Goal: Task Accomplishment & Management: Complete application form

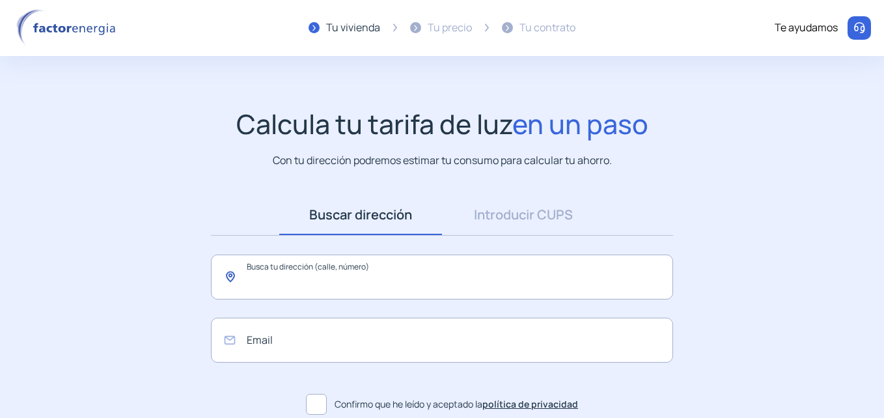
click at [360, 277] on input "text" at bounding box center [442, 276] width 462 height 45
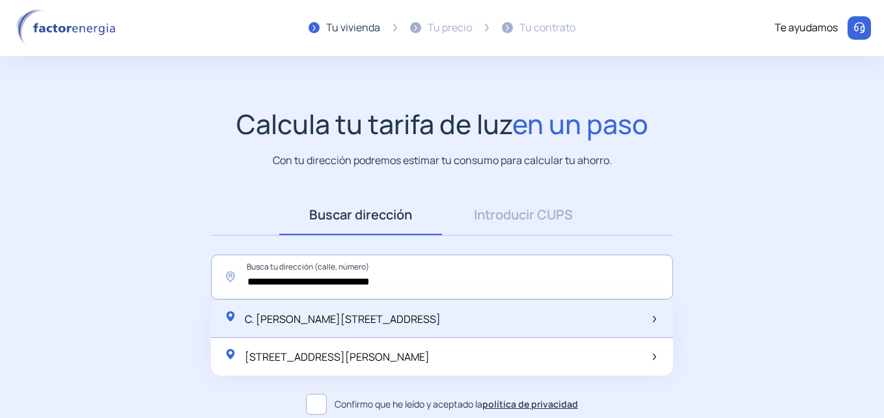
click at [439, 312] on span "C. Jacinto Verdaguer, 32, Llinars del Vallès, España" at bounding box center [343, 319] width 196 height 14
type input "**********"
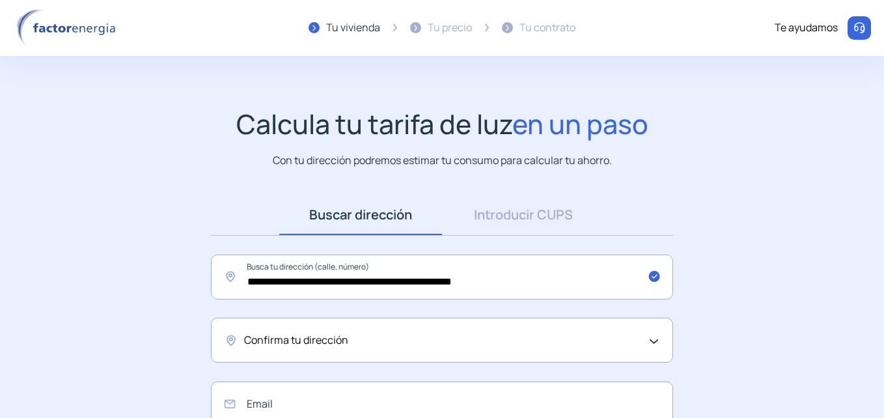
click at [653, 332] on div "Confirma tu dirección" at bounding box center [442, 340] width 462 height 45
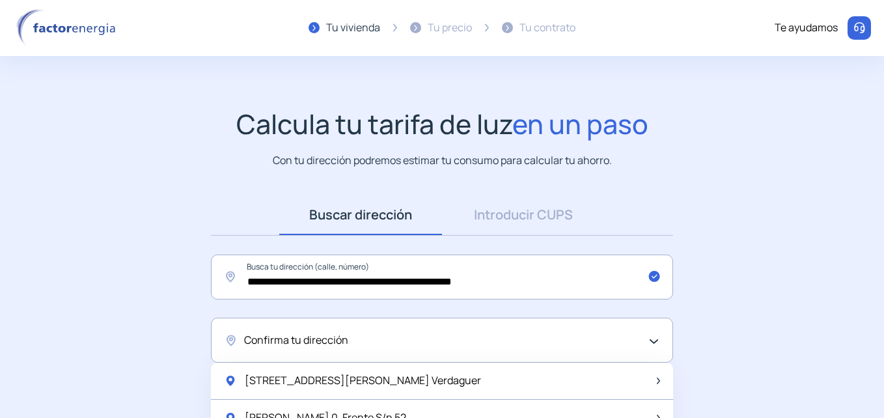
click at [653, 332] on div "Confirma tu dirección" at bounding box center [442, 340] width 462 height 45
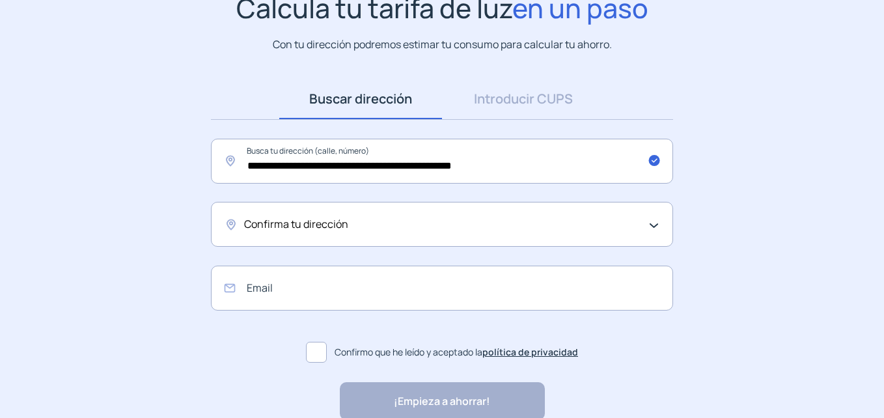
scroll to position [130, 0]
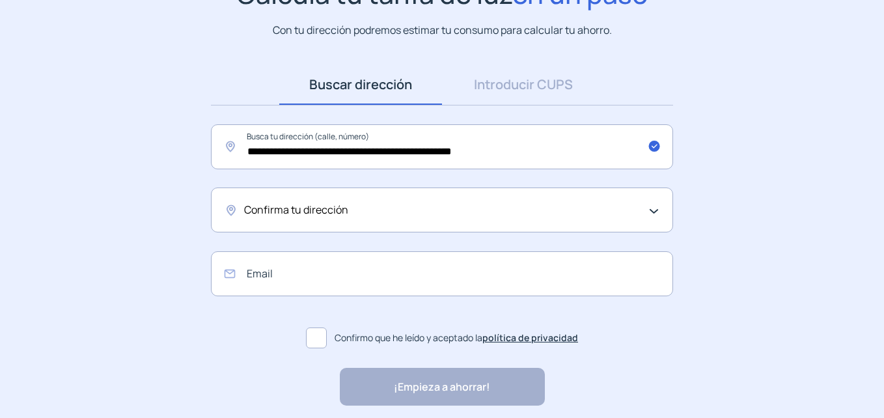
click at [653, 202] on div "Confirma tu dirección" at bounding box center [442, 209] width 462 height 45
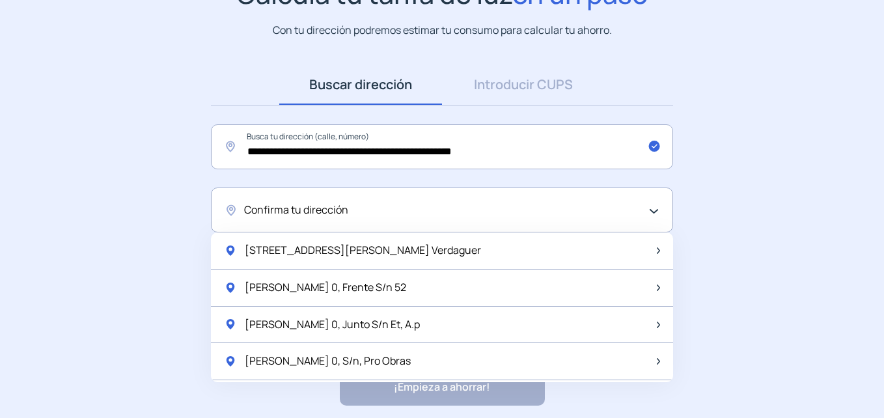
click at [331, 208] on span "Confirma tu dirección" at bounding box center [296, 210] width 104 height 17
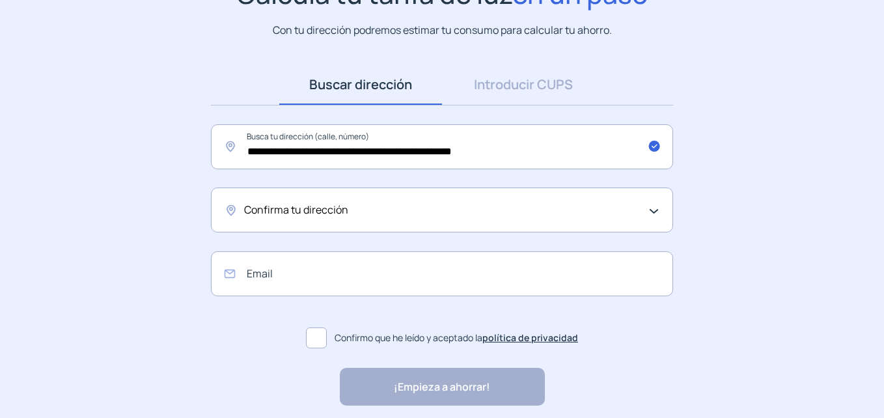
click at [657, 208] on div "Confirma tu dirección" at bounding box center [442, 209] width 462 height 45
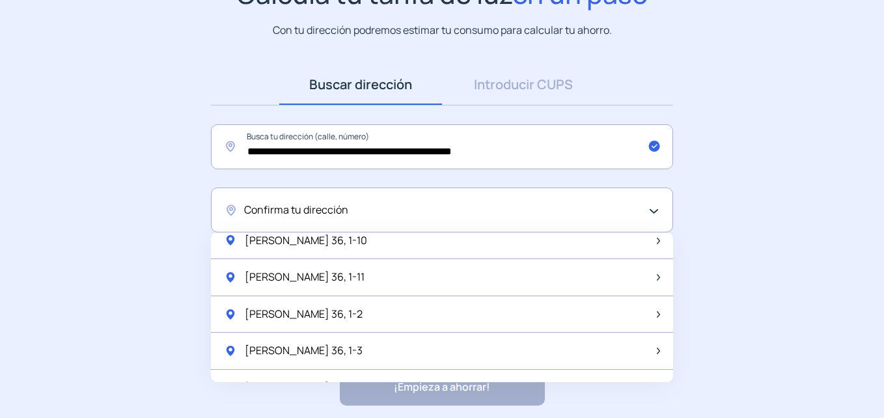
scroll to position [1727, 0]
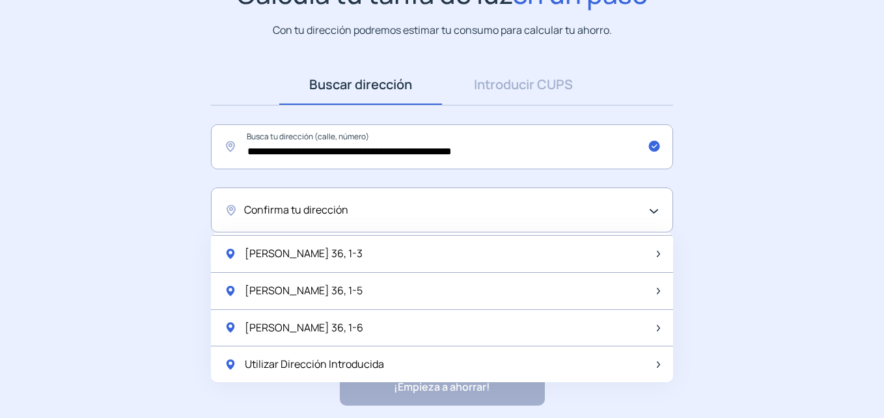
click at [381, 215] on div "Confirma tu dirección" at bounding box center [438, 210] width 389 height 17
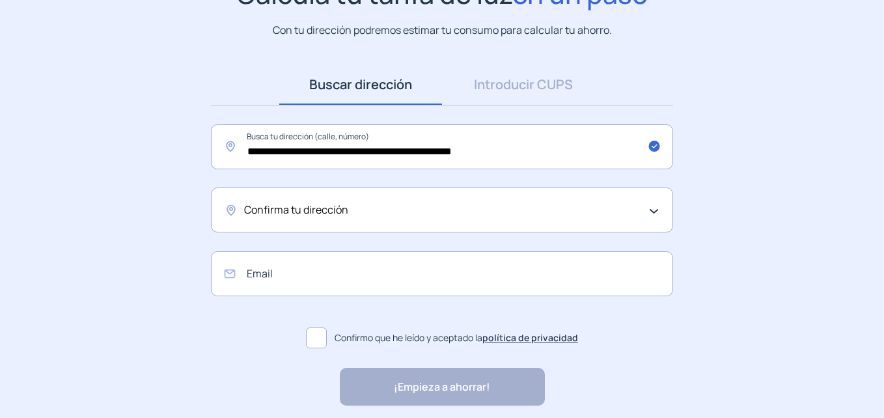
click at [286, 216] on span "Confirma tu dirección" at bounding box center [296, 210] width 104 height 17
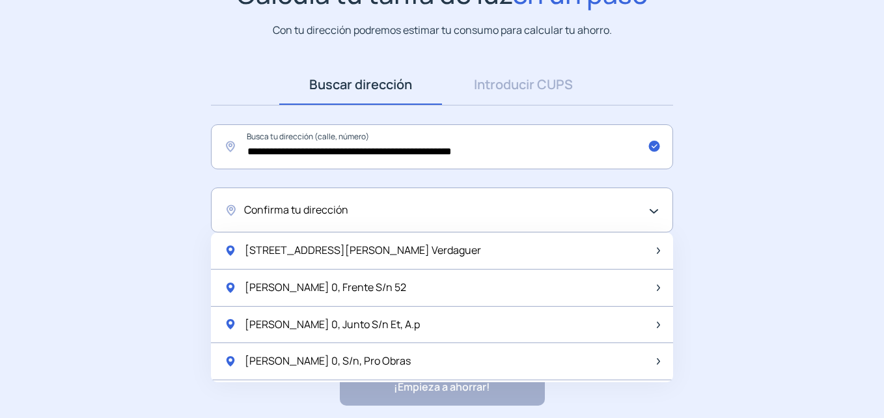
click at [260, 213] on span "Confirma tu dirección" at bounding box center [296, 210] width 104 height 17
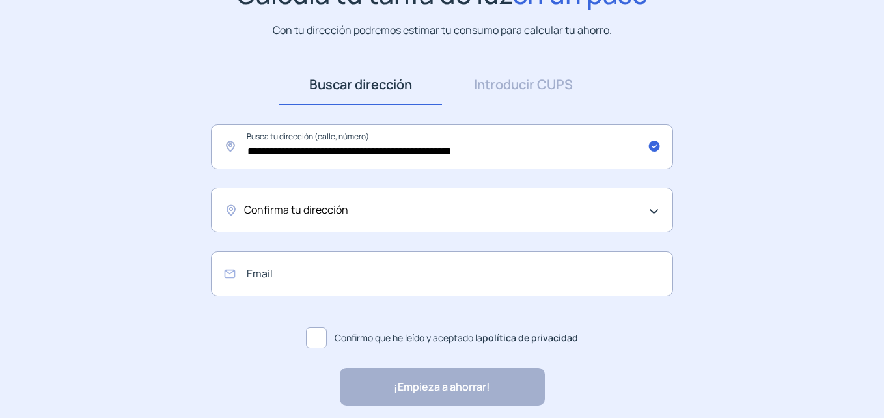
click at [260, 213] on span "Confirma tu dirección" at bounding box center [296, 210] width 104 height 17
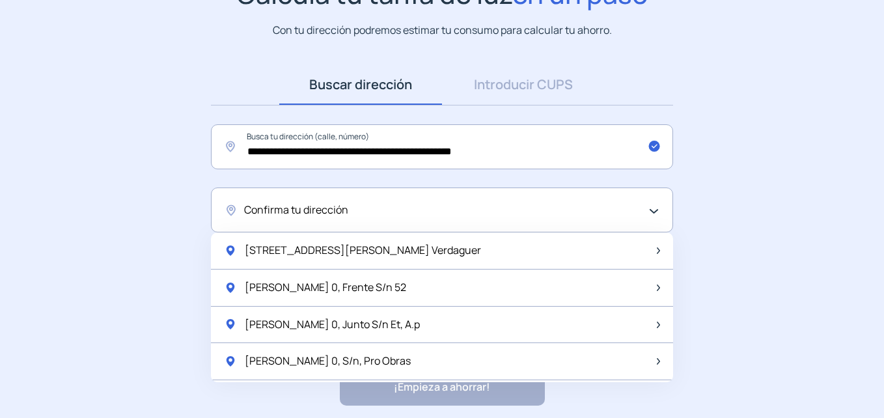
click at [260, 213] on span "Confirma tu dirección" at bounding box center [296, 210] width 104 height 17
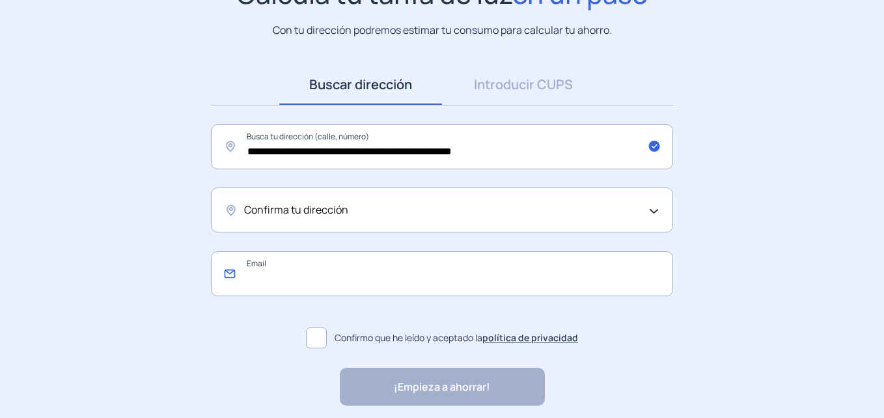
click at [380, 279] on input "email" at bounding box center [442, 273] width 462 height 45
click at [377, 286] on input "**********" at bounding box center [442, 273] width 462 height 45
drag, startPoint x: 357, startPoint y: 276, endPoint x: 240, endPoint y: 288, distance: 117.8
click at [240, 288] on input "**********" at bounding box center [442, 273] width 462 height 45
type input "**********"
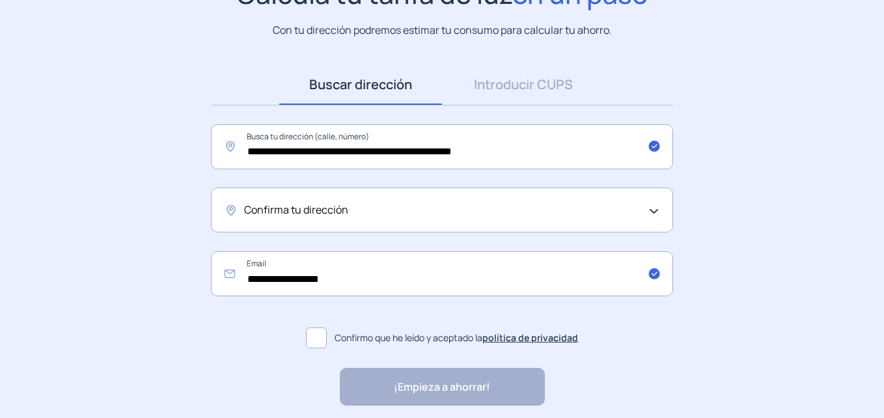
click at [319, 338] on span at bounding box center [316, 337] width 21 height 21
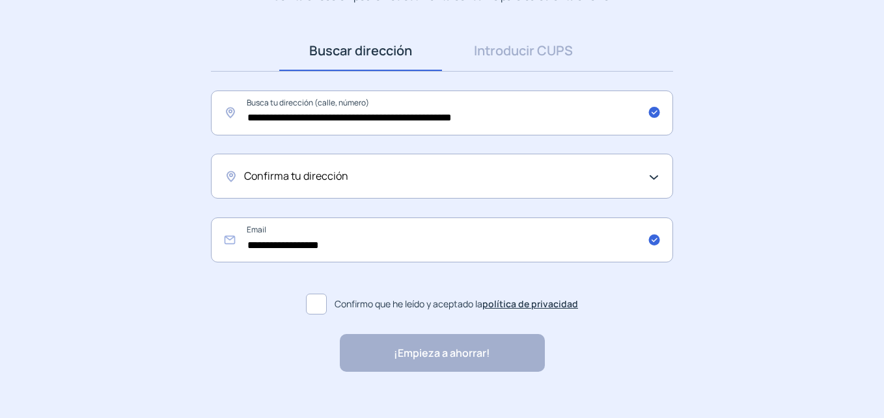
scroll to position [183, 0]
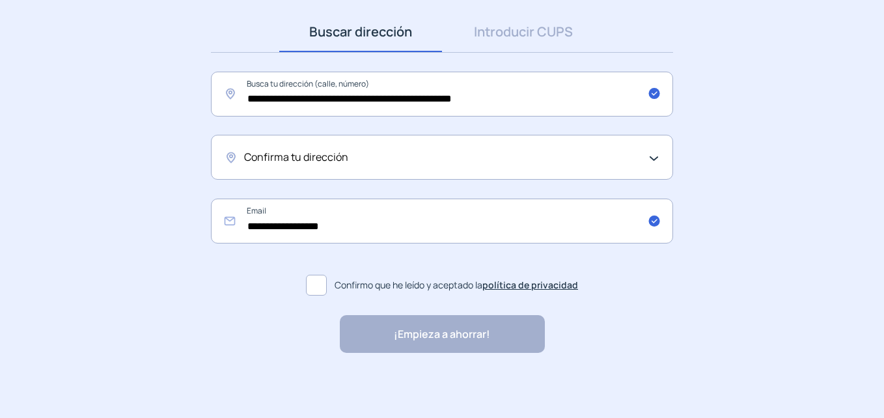
click at [486, 340] on div "¡Empieza a ahorrar! "Excelente servicio y atención al cliente" "Respeto por el …" at bounding box center [442, 334] width 205 height 38
click at [397, 332] on div "¡Empieza a ahorrar! "Excelente servicio y atención al cliente" "Respeto por el …" at bounding box center [442, 334] width 205 height 38
click at [656, 157] on div "Confirma tu dirección" at bounding box center [442, 157] width 462 height 45
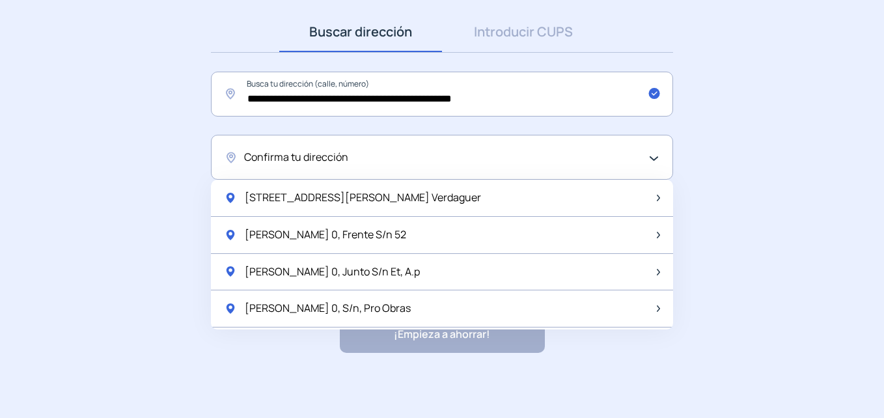
click at [412, 155] on div "Confirma tu dirección" at bounding box center [438, 157] width 389 height 17
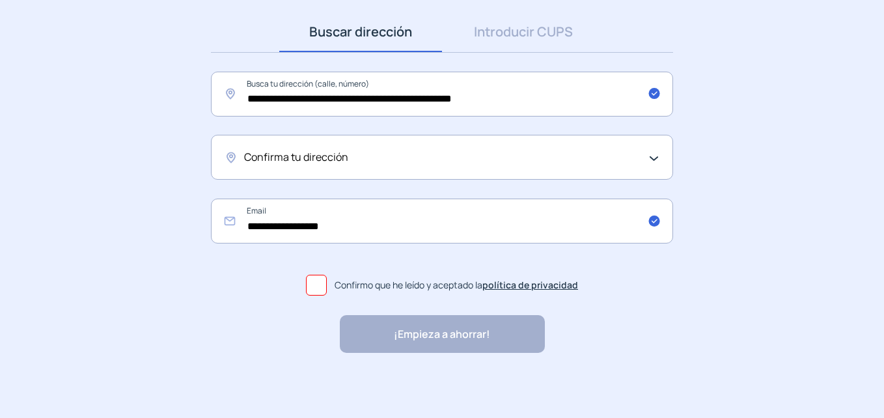
click at [228, 157] on div "Confirma tu dirección" at bounding box center [442, 157] width 462 height 45
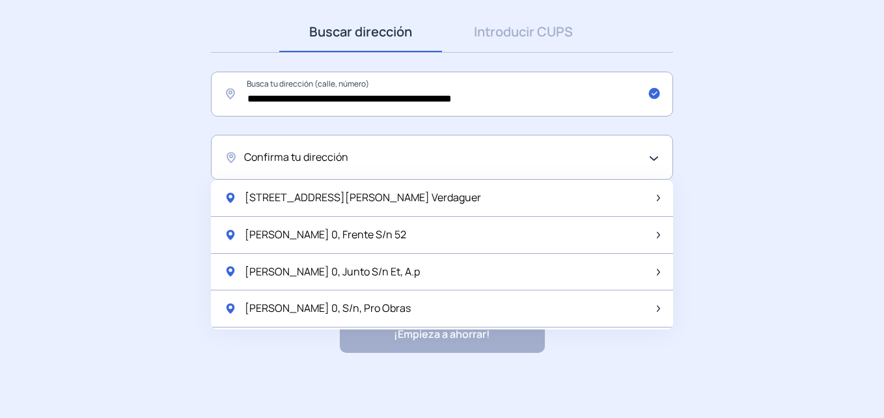
click at [228, 157] on div "Confirma tu dirección" at bounding box center [442, 157] width 462 height 45
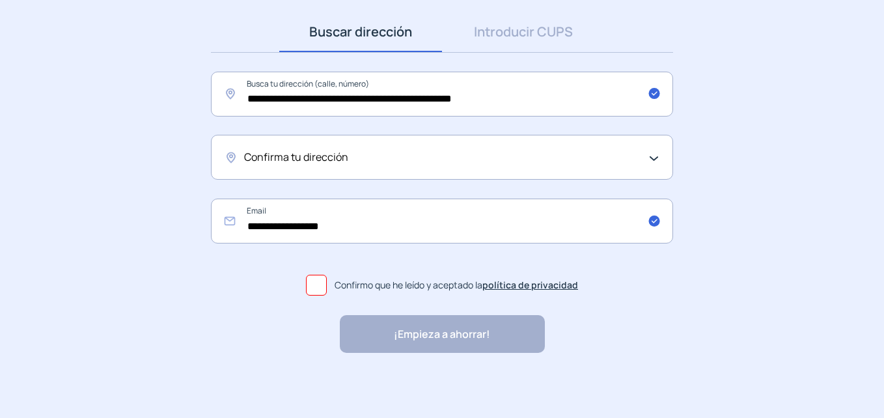
click at [227, 157] on div "Confirma tu dirección" at bounding box center [442, 157] width 462 height 45
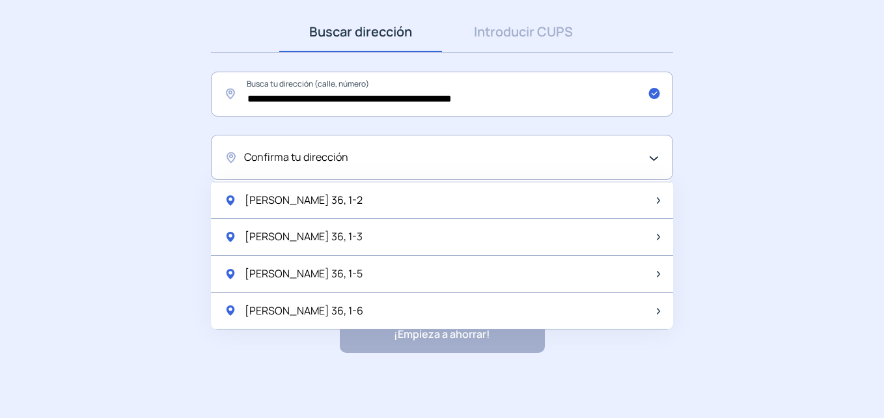
scroll to position [1727, 0]
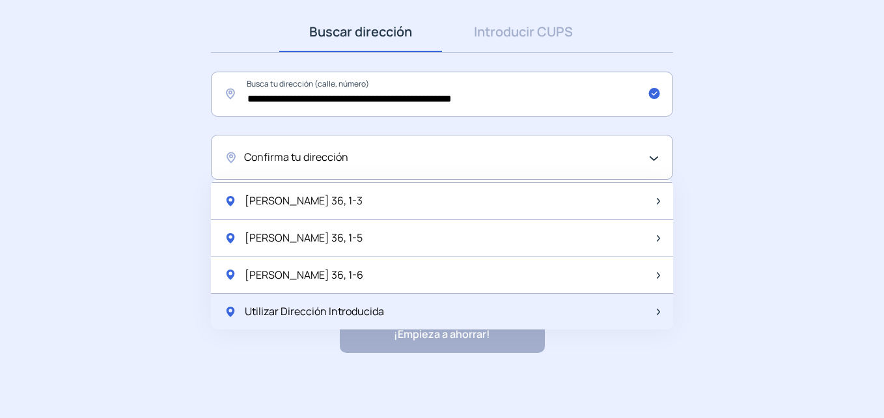
click at [304, 306] on span "Utilizar Dirección Introducida" at bounding box center [314, 311] width 139 height 17
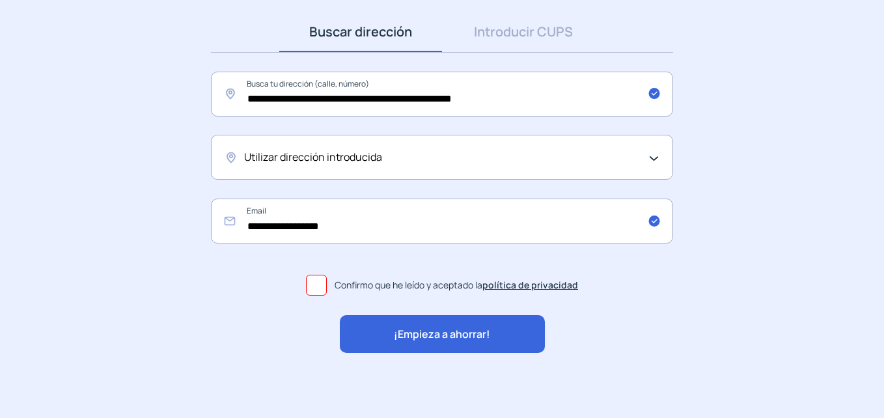
click at [440, 332] on span "¡Empieza a ahorrar!" at bounding box center [442, 334] width 96 height 17
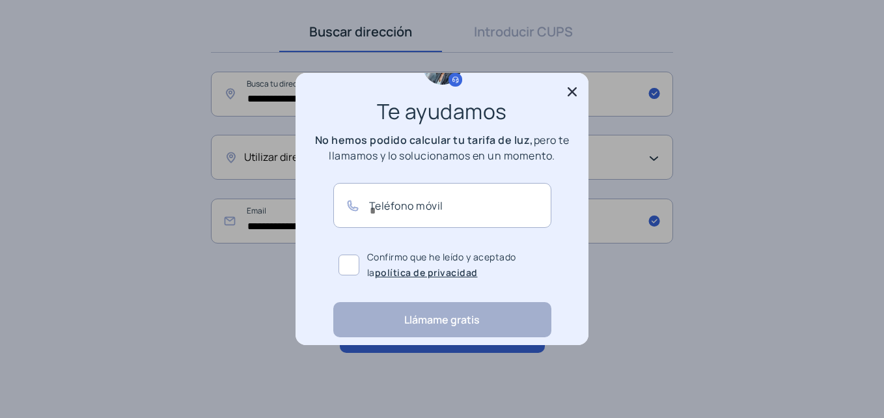
scroll to position [65, 0]
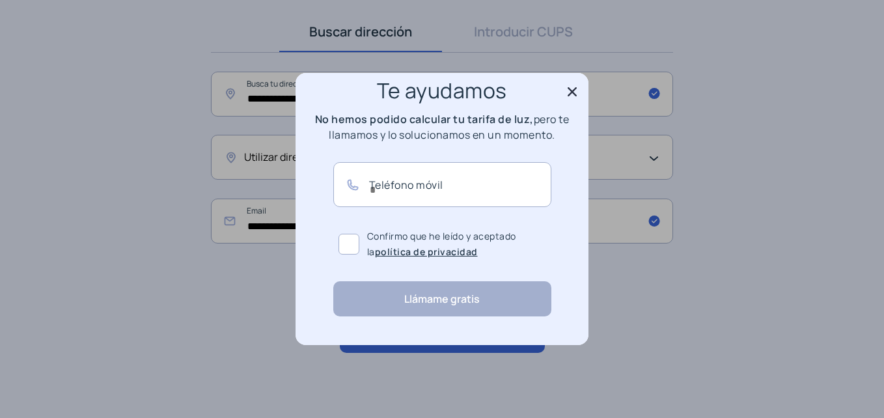
click at [342, 242] on span at bounding box center [348, 244] width 21 height 21
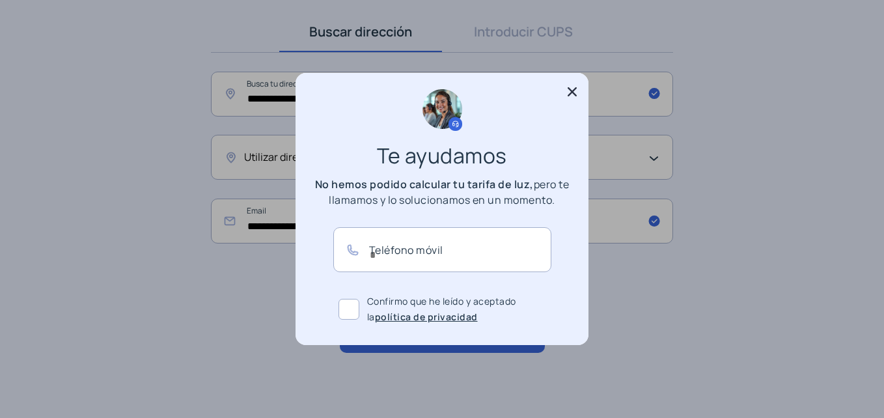
click at [569, 87] on icon at bounding box center [571, 91] width 13 height 13
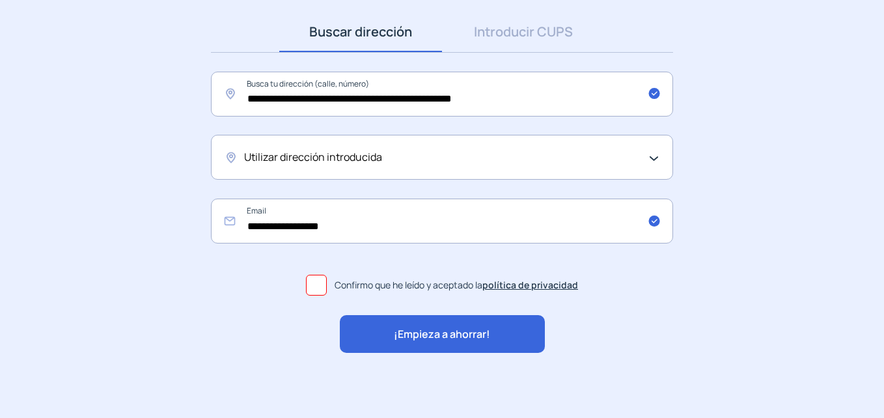
scroll to position [183, 0]
click at [368, 103] on input "**********" at bounding box center [442, 94] width 462 height 45
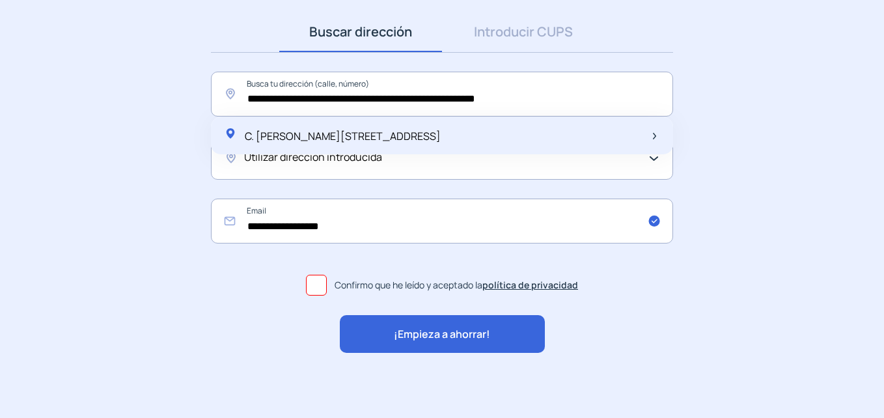
click at [539, 138] on div "C. Jacinto Verdaguer, 32, 2n 13, Llinars del Vallès, España" at bounding box center [442, 136] width 462 height 38
type input "**********"
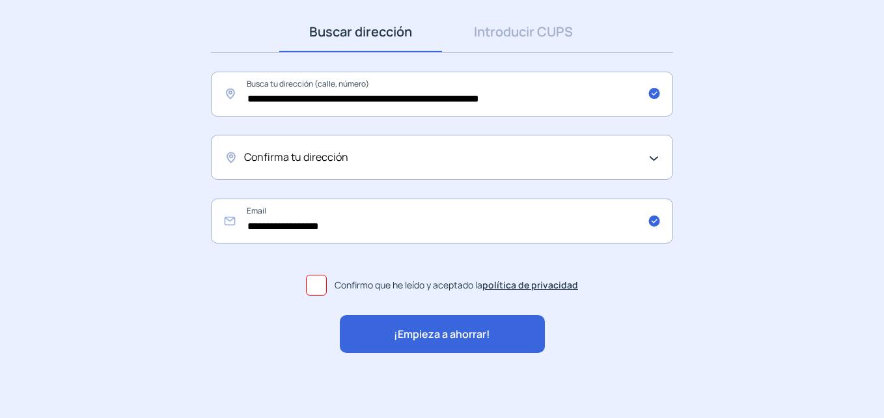
click at [656, 156] on div "Confirma tu dirección" at bounding box center [442, 157] width 462 height 45
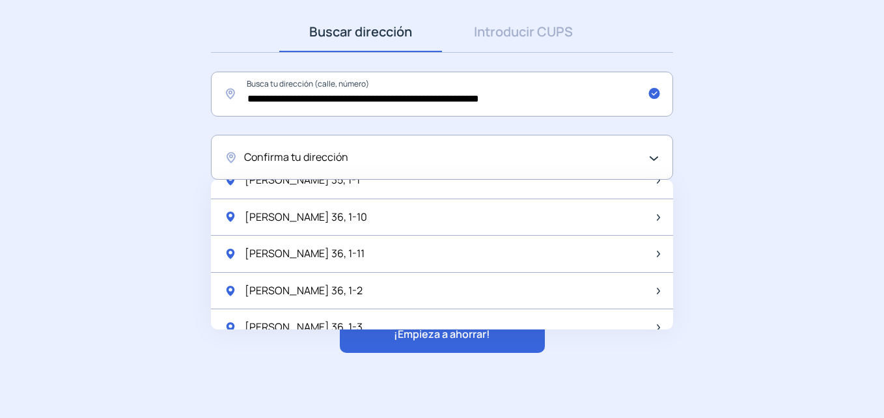
scroll to position [1727, 0]
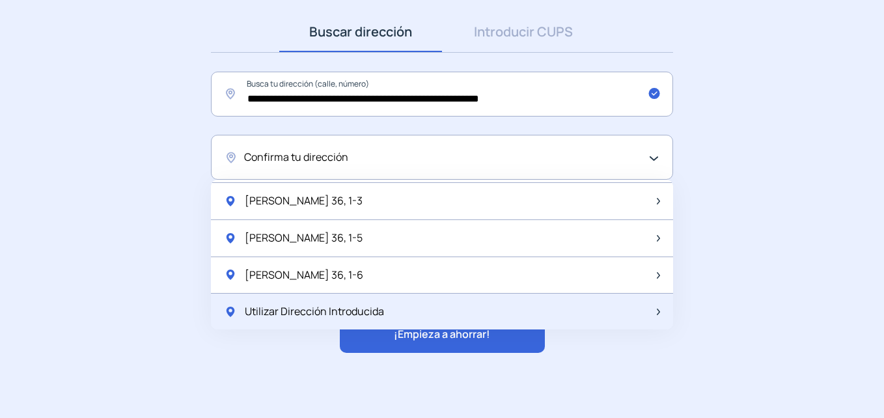
click at [396, 316] on div "Utilizar Dirección Introducida" at bounding box center [442, 311] width 462 height 36
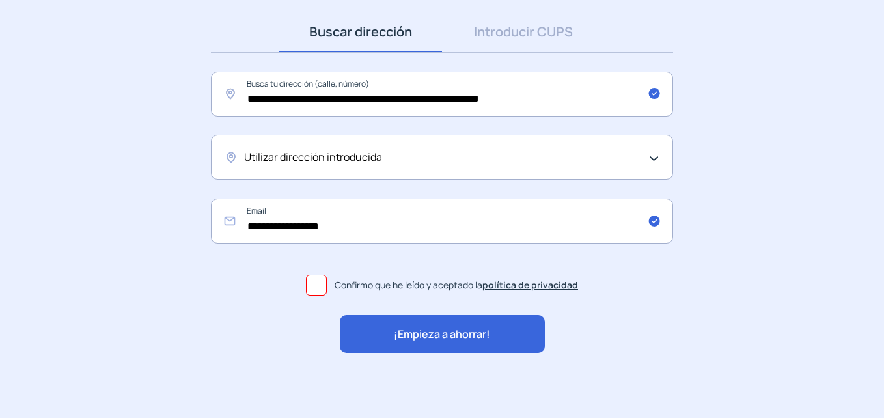
click at [500, 329] on div "¡Empieza a ahorrar!" at bounding box center [442, 334] width 205 height 38
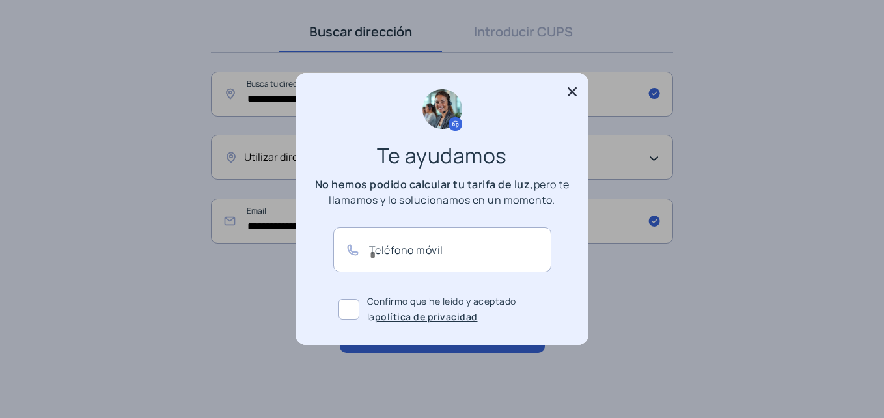
scroll to position [0, 0]
click at [569, 88] on icon at bounding box center [571, 91] width 13 height 13
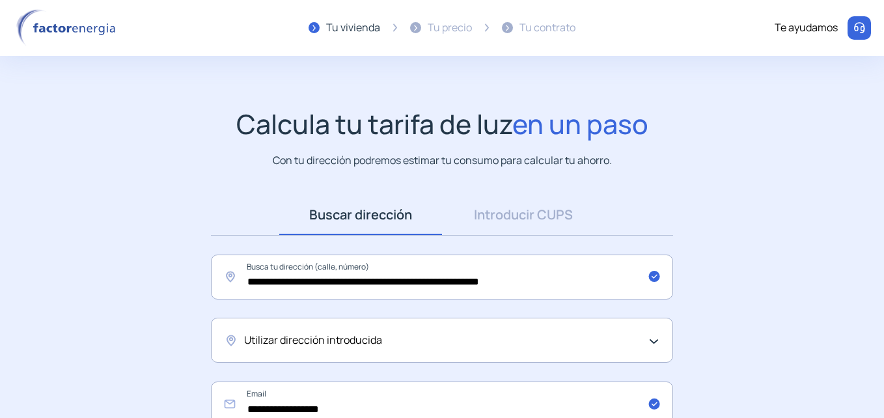
scroll to position [183, 0]
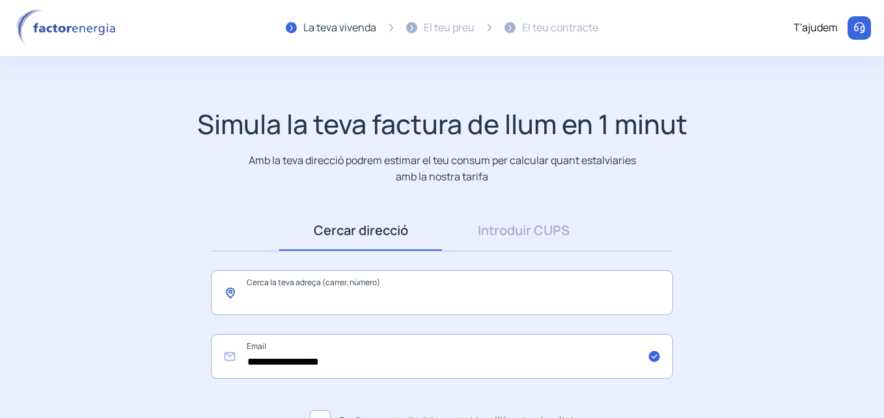
click at [418, 290] on input "text" at bounding box center [442, 292] width 462 height 45
